Goal: Information Seeking & Learning: Learn about a topic

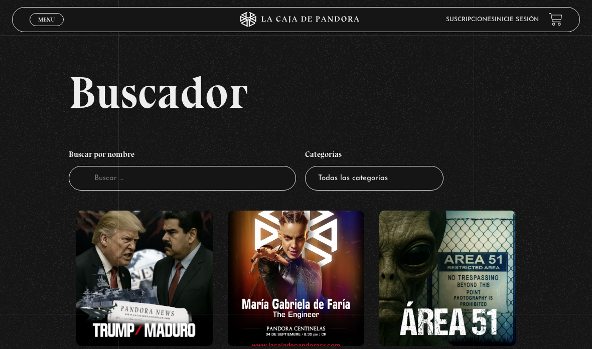
click at [507, 23] on link "Inicie sesión" at bounding box center [516, 20] width 44 height 6
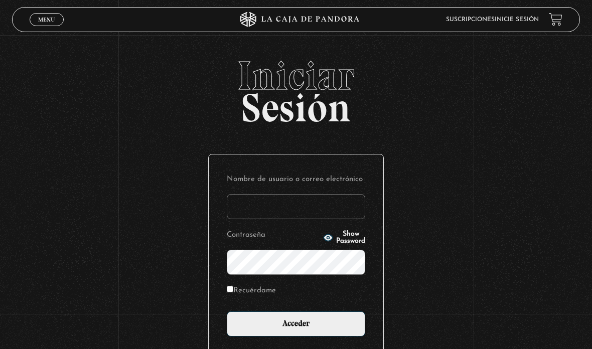
type input "arllegar.24@gmail.com"
click at [339, 331] on input "Acceder" at bounding box center [296, 323] width 138 height 25
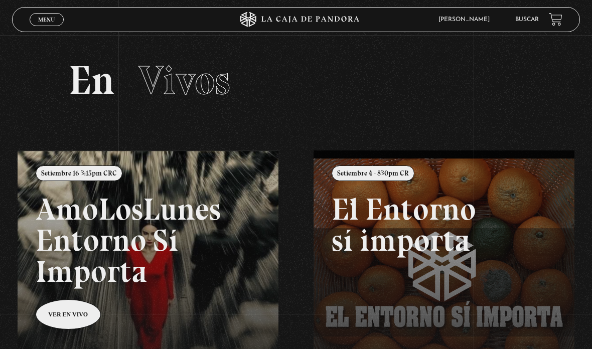
click at [522, 23] on link "Buscar" at bounding box center [527, 20] width 24 height 6
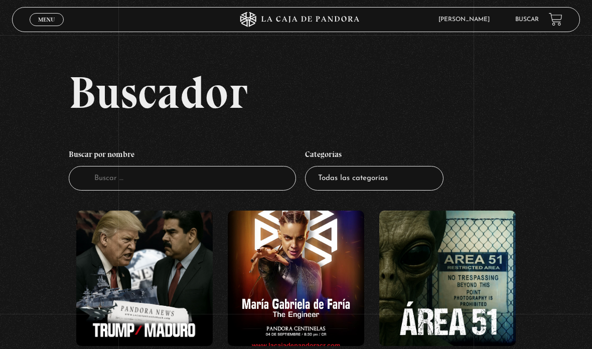
click at [349, 177] on select "Todas las categorías 11:11 Humanitario (1) Amo los Lunes (2) Análisis de series…" at bounding box center [374, 178] width 138 height 25
select select "centinelas"
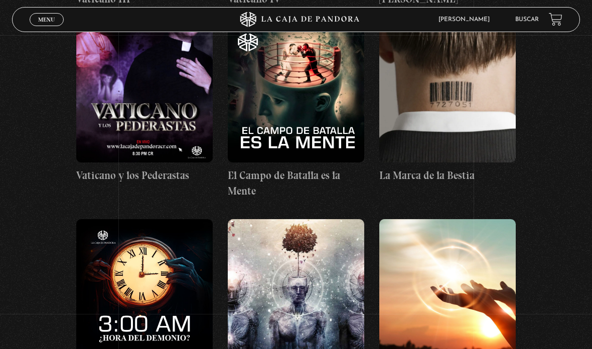
scroll to position [5136, 0]
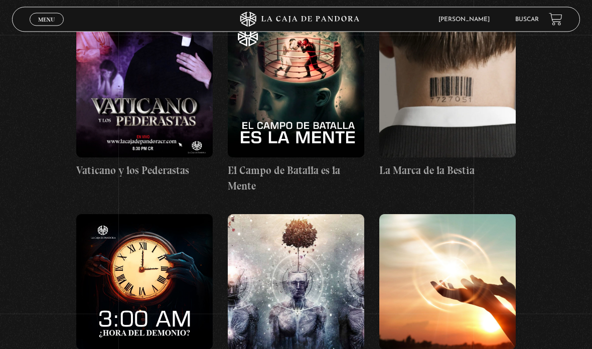
click at [318, 215] on figure at bounding box center [296, 282] width 136 height 135
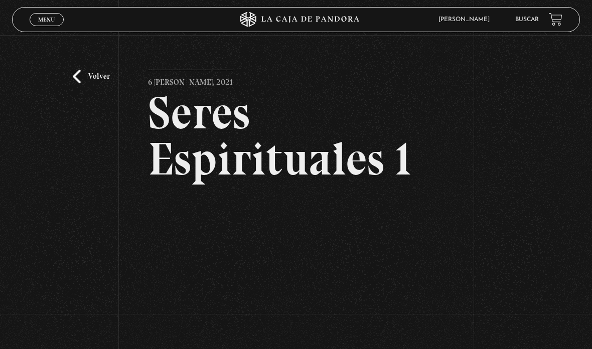
click at [522, 20] on link "Buscar" at bounding box center [527, 20] width 24 height 6
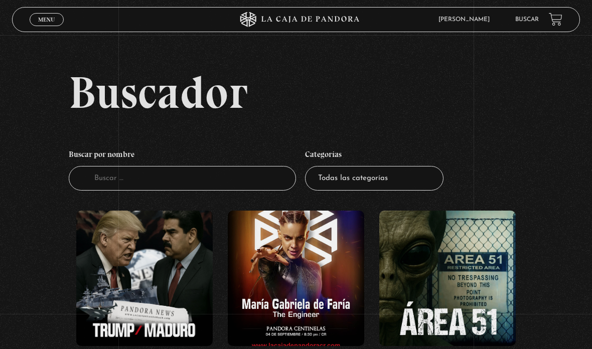
click at [367, 191] on select "Todas las categorías 11:11 Humanitario (1) Amo los Lunes (2) Análisis de series…" at bounding box center [374, 178] width 138 height 25
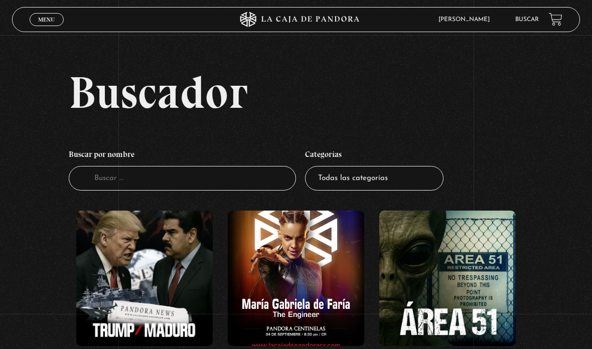
select select "centinelas"
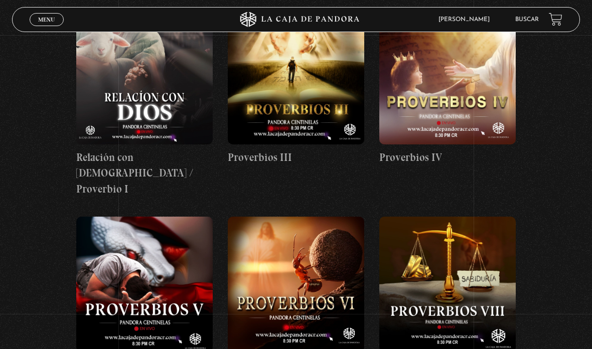
scroll to position [412, 0]
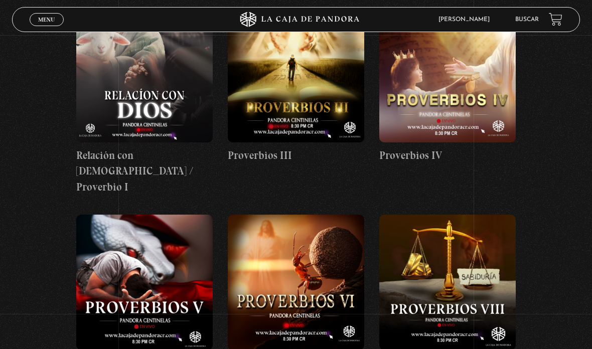
click at [152, 68] on figure at bounding box center [144, 74] width 136 height 135
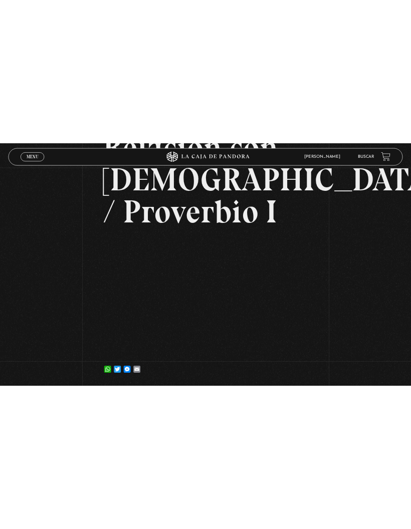
scroll to position [75, 0]
